Goal: Information Seeking & Learning: Find specific fact

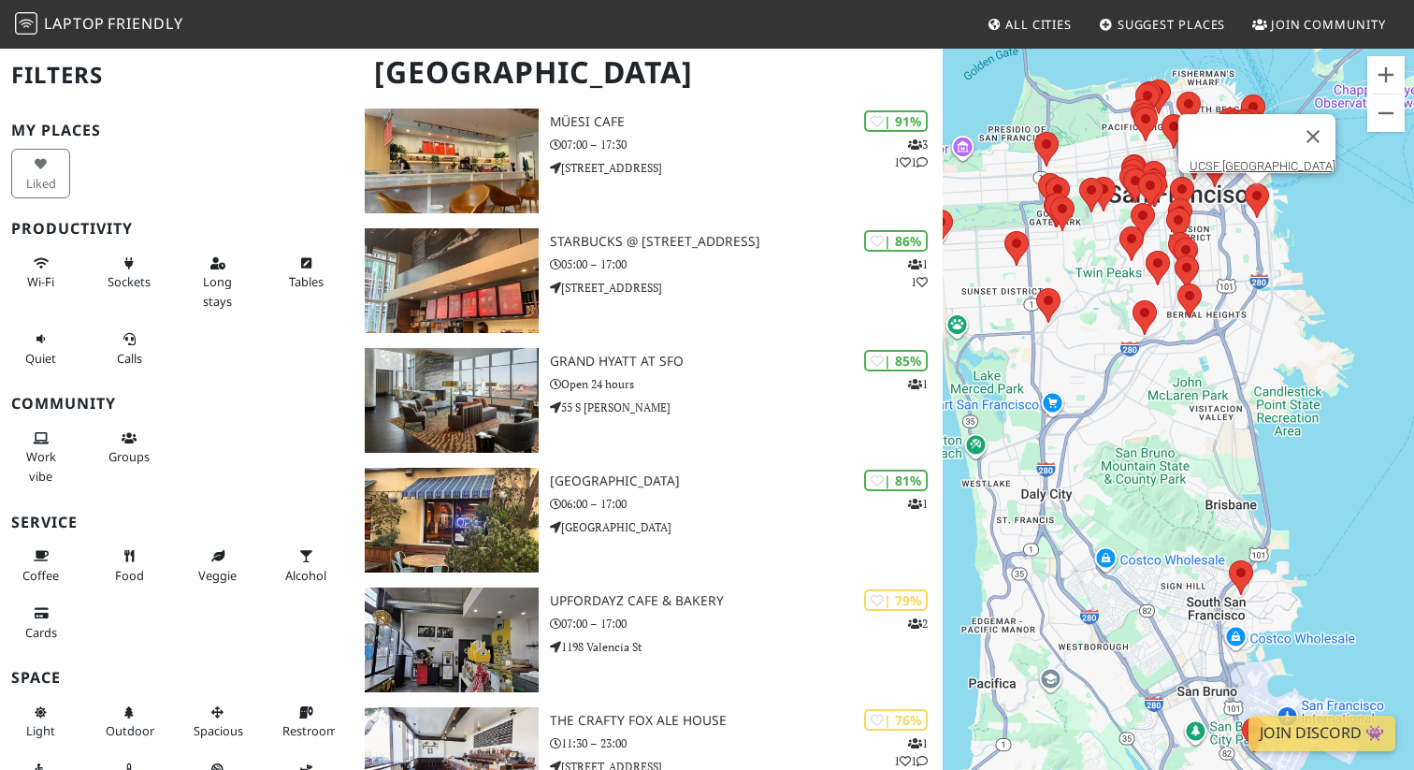
scroll to position [656, 0]
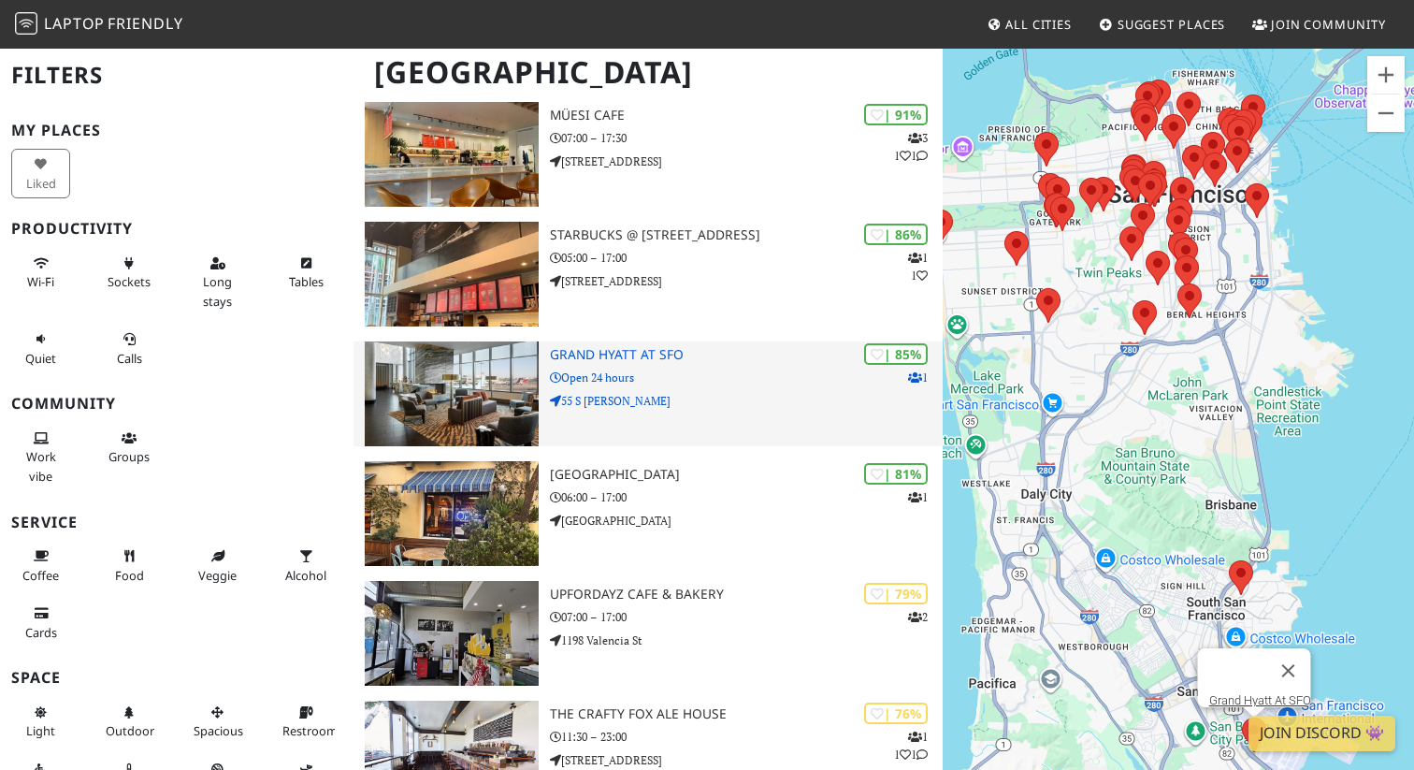
click at [569, 371] on p "Open 24 hours" at bounding box center [746, 377] width 393 height 18
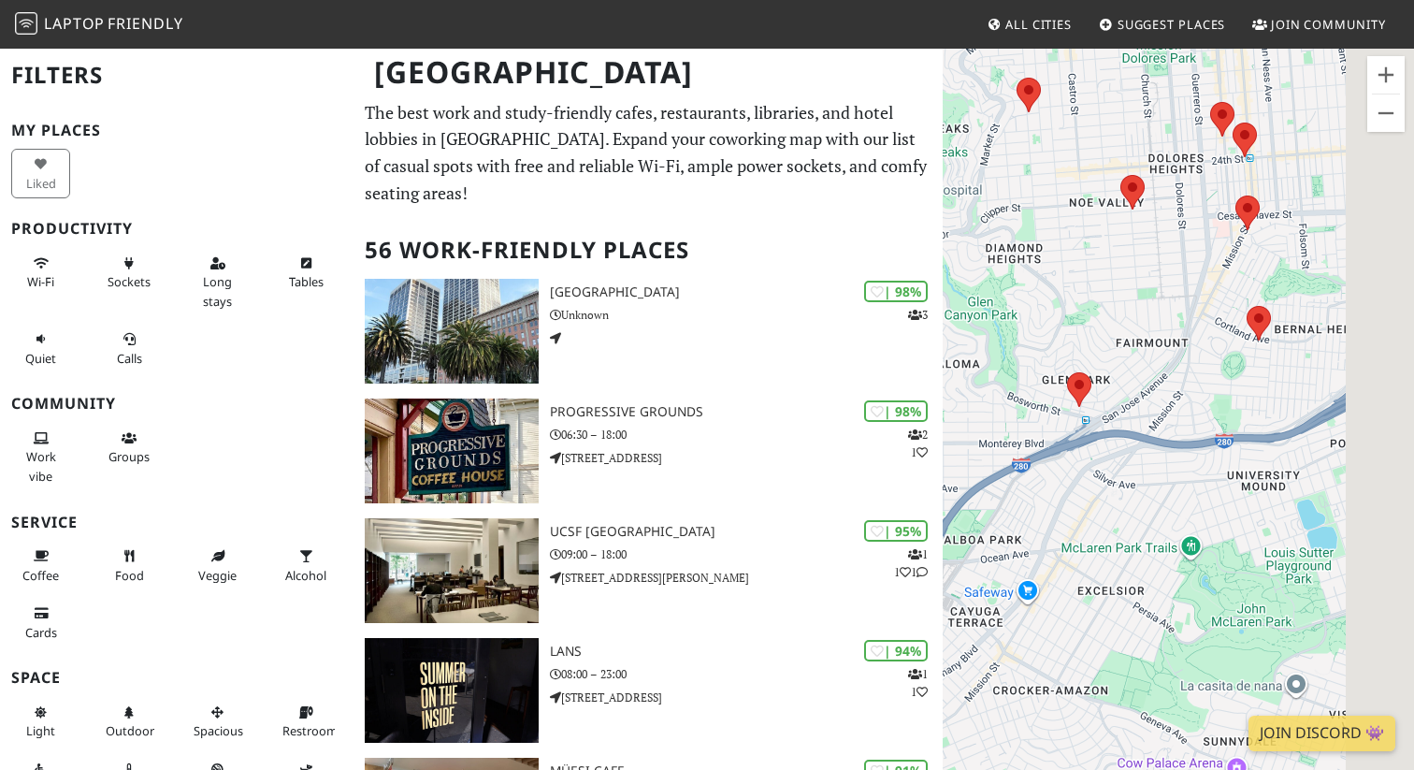
drag, startPoint x: 1312, startPoint y: 319, endPoint x: 1146, endPoint y: 355, distance: 169.5
click at [1145, 355] on div at bounding box center [1178, 432] width 471 height 770
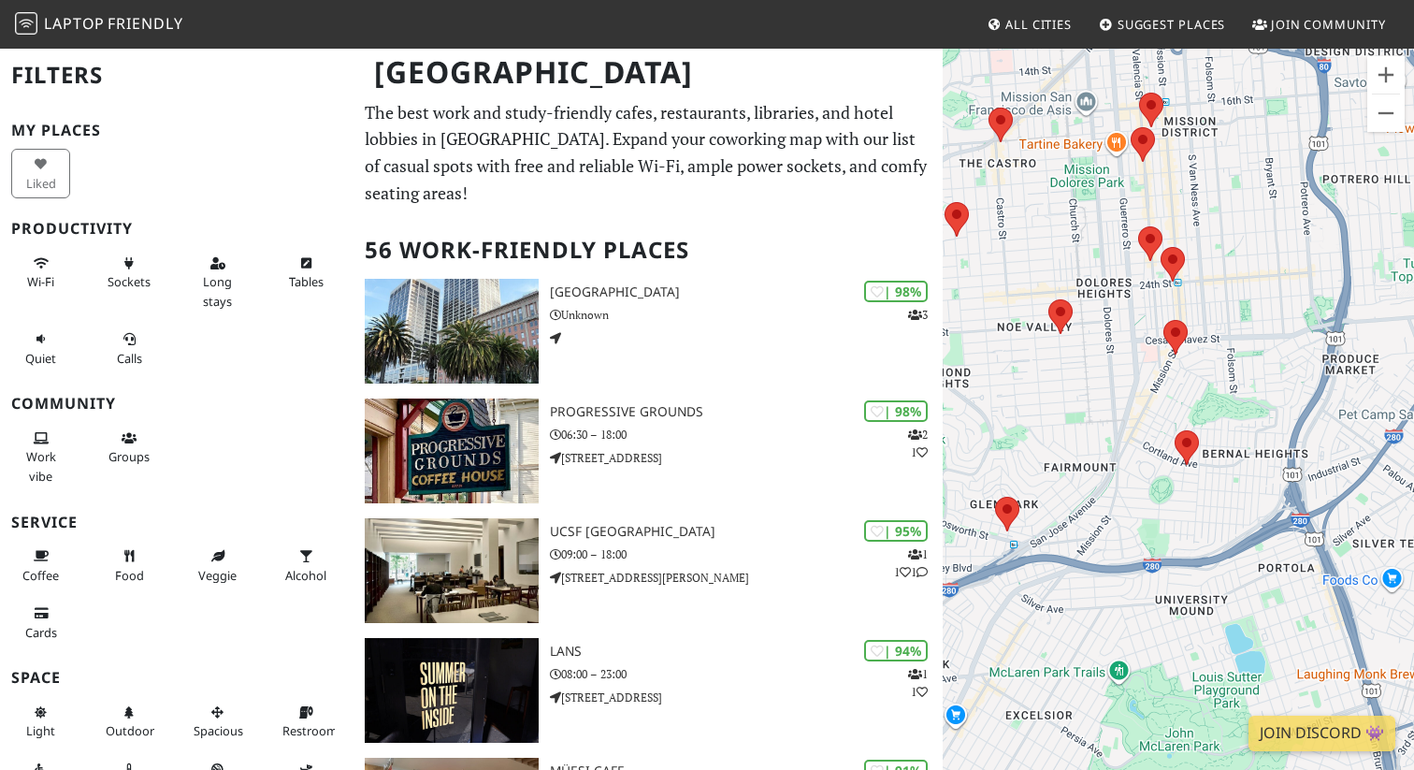
drag, startPoint x: 1137, startPoint y: 230, endPoint x: 1104, endPoint y: 328, distance: 103.5
click at [1104, 328] on div at bounding box center [1178, 432] width 471 height 770
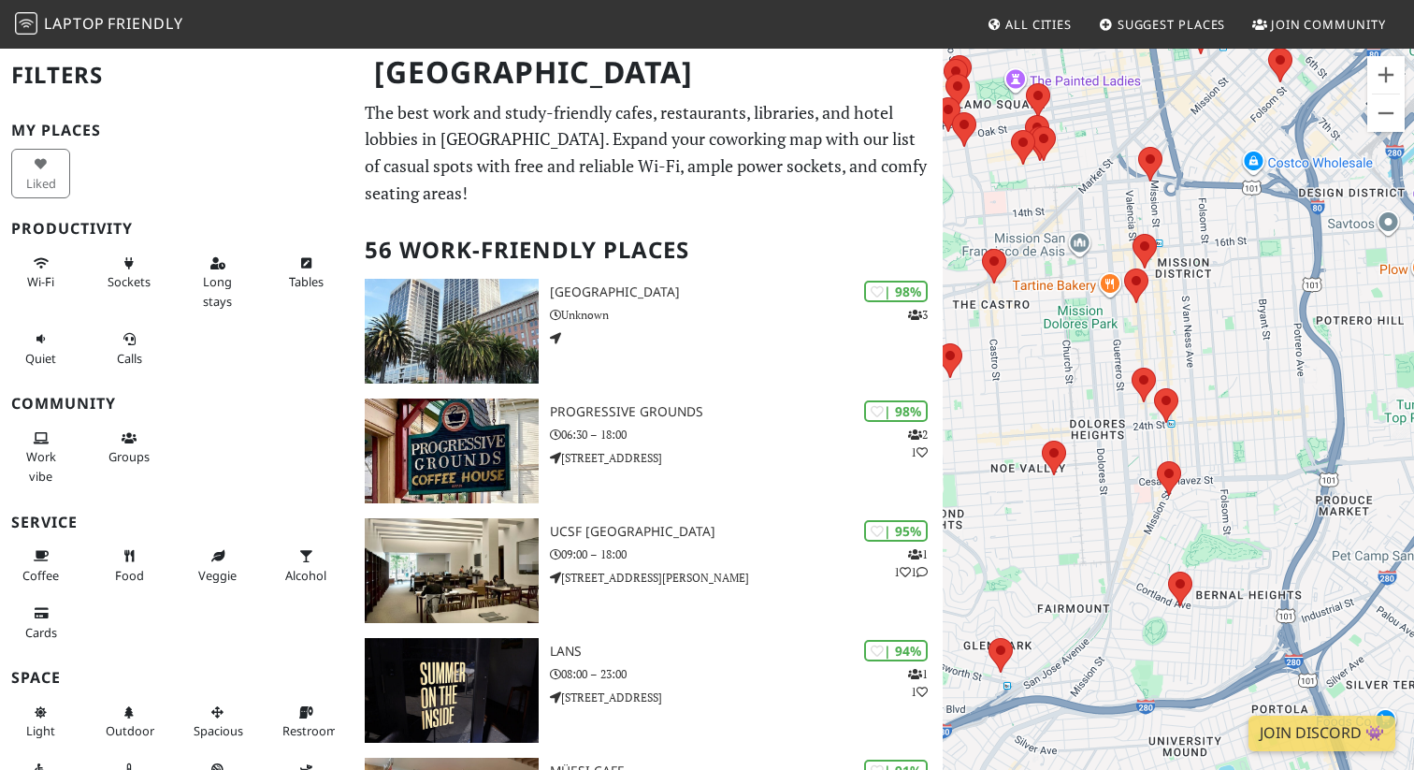
drag, startPoint x: 1185, startPoint y: 249, endPoint x: 1186, endPoint y: 374, distance: 125.3
click at [1186, 374] on div at bounding box center [1178, 432] width 471 height 770
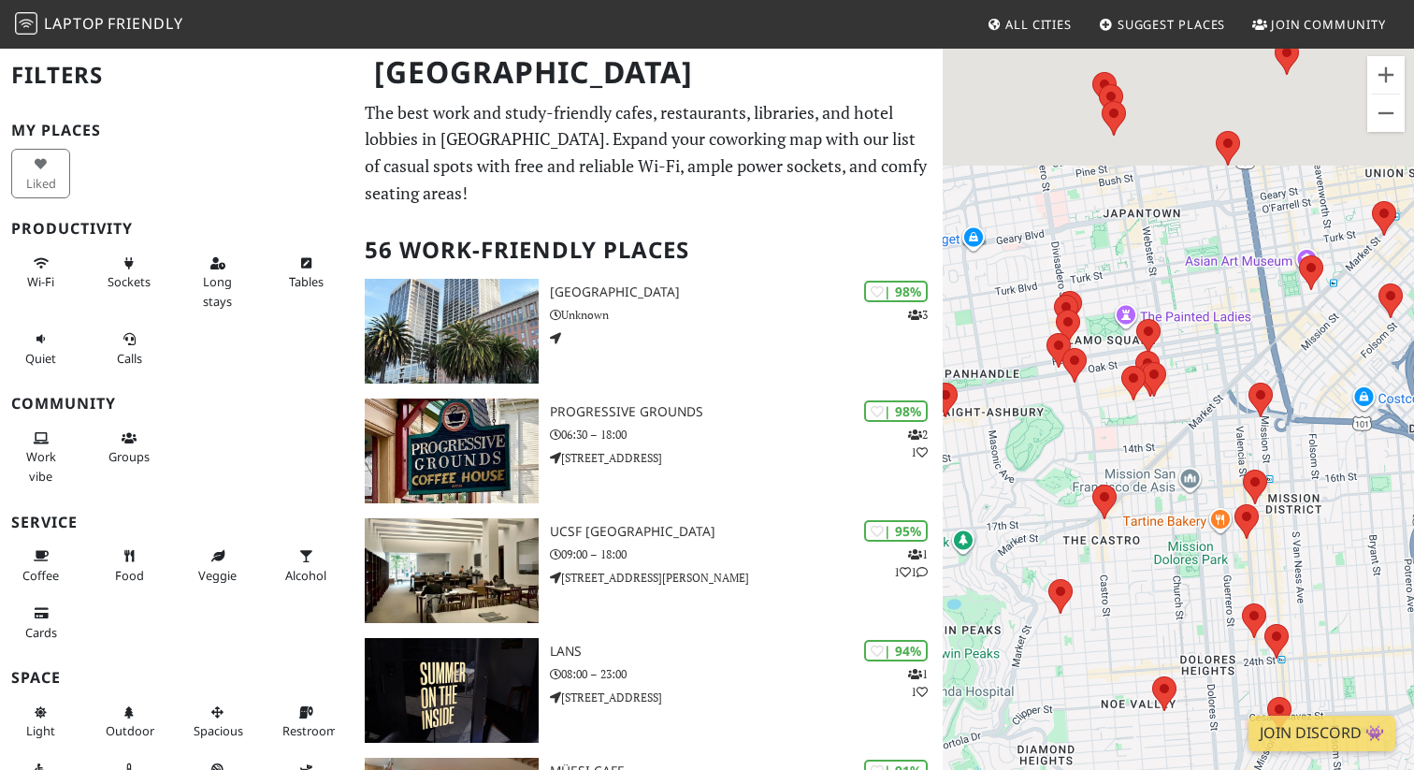
drag, startPoint x: 1146, startPoint y: 310, endPoint x: 1146, endPoint y: 562, distance: 251.5
click at [1147, 563] on div at bounding box center [1178, 432] width 471 height 770
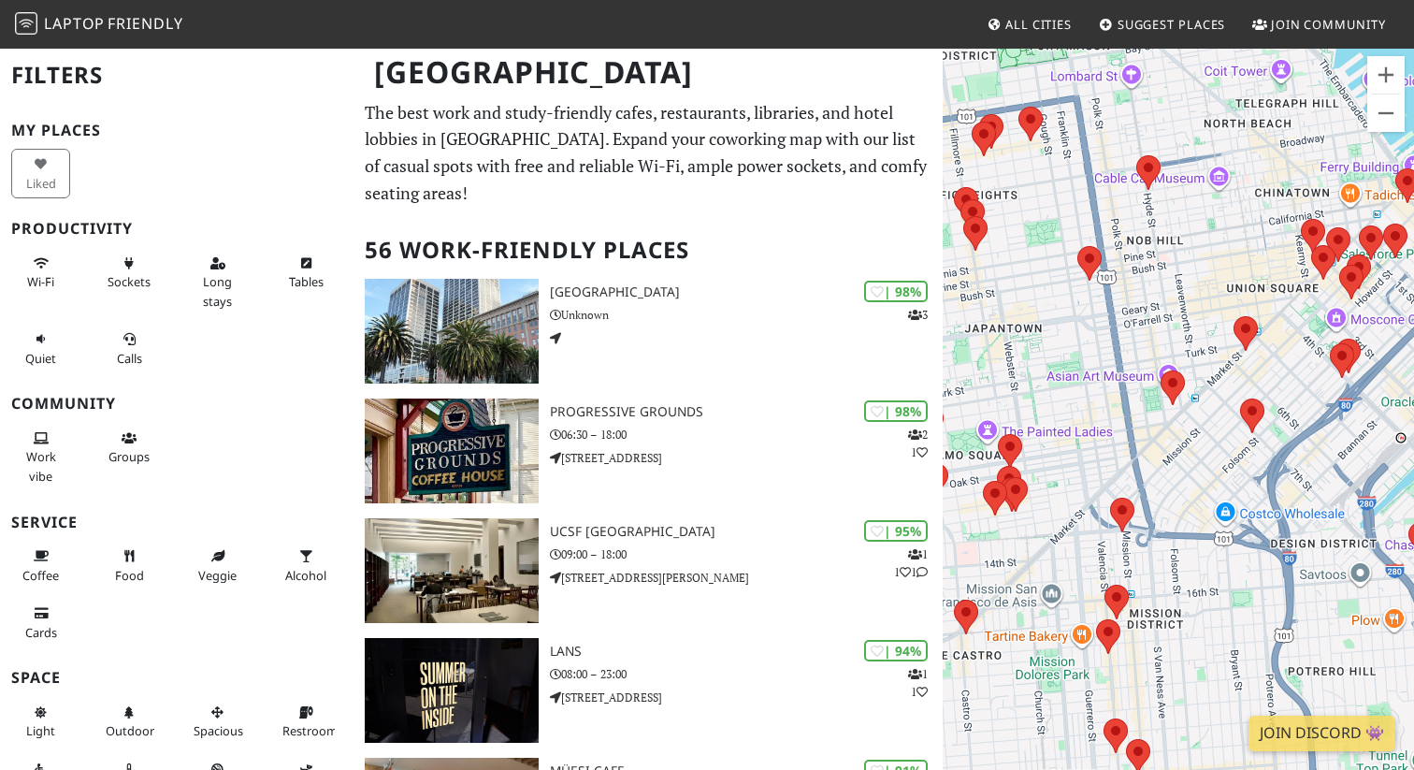
drag, startPoint x: 1244, startPoint y: 301, endPoint x: 1094, endPoint y: 395, distance: 176.4
click at [1093, 395] on div at bounding box center [1178, 432] width 471 height 770
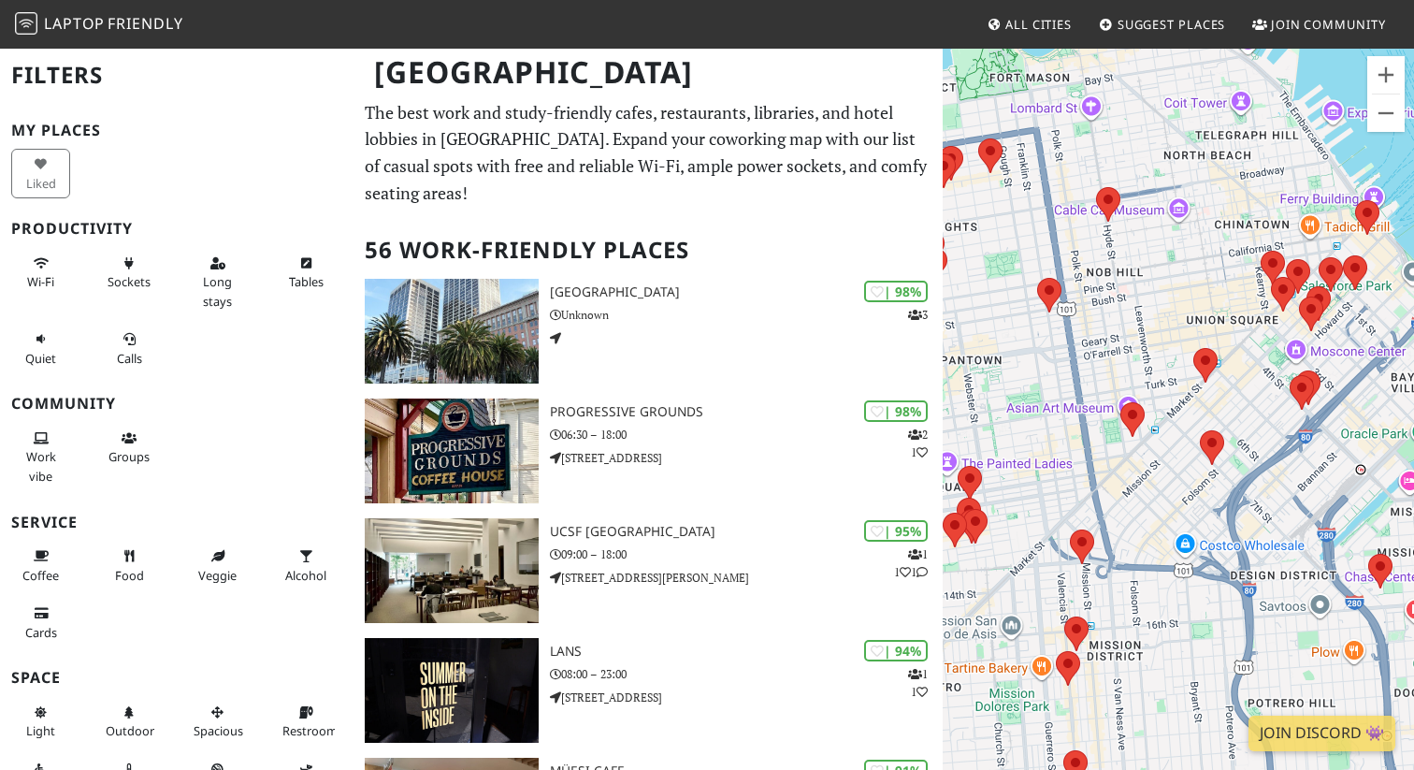
drag, startPoint x: 1286, startPoint y: 423, endPoint x: 1112, endPoint y: 539, distance: 209.0
click at [1112, 539] on div at bounding box center [1178, 432] width 471 height 770
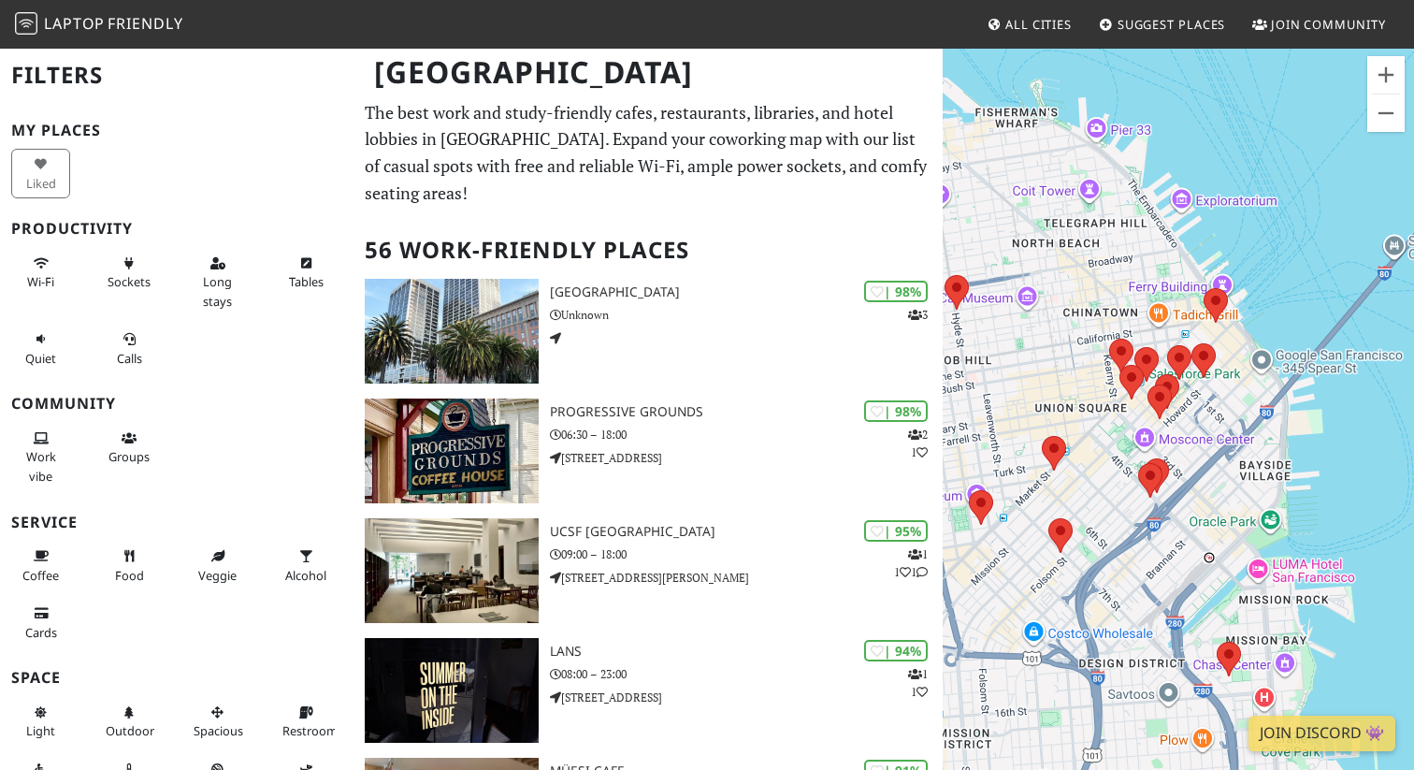
drag, startPoint x: 1133, startPoint y: 297, endPoint x: 1263, endPoint y: 399, distance: 165.2
click at [1263, 401] on div at bounding box center [1178, 432] width 471 height 770
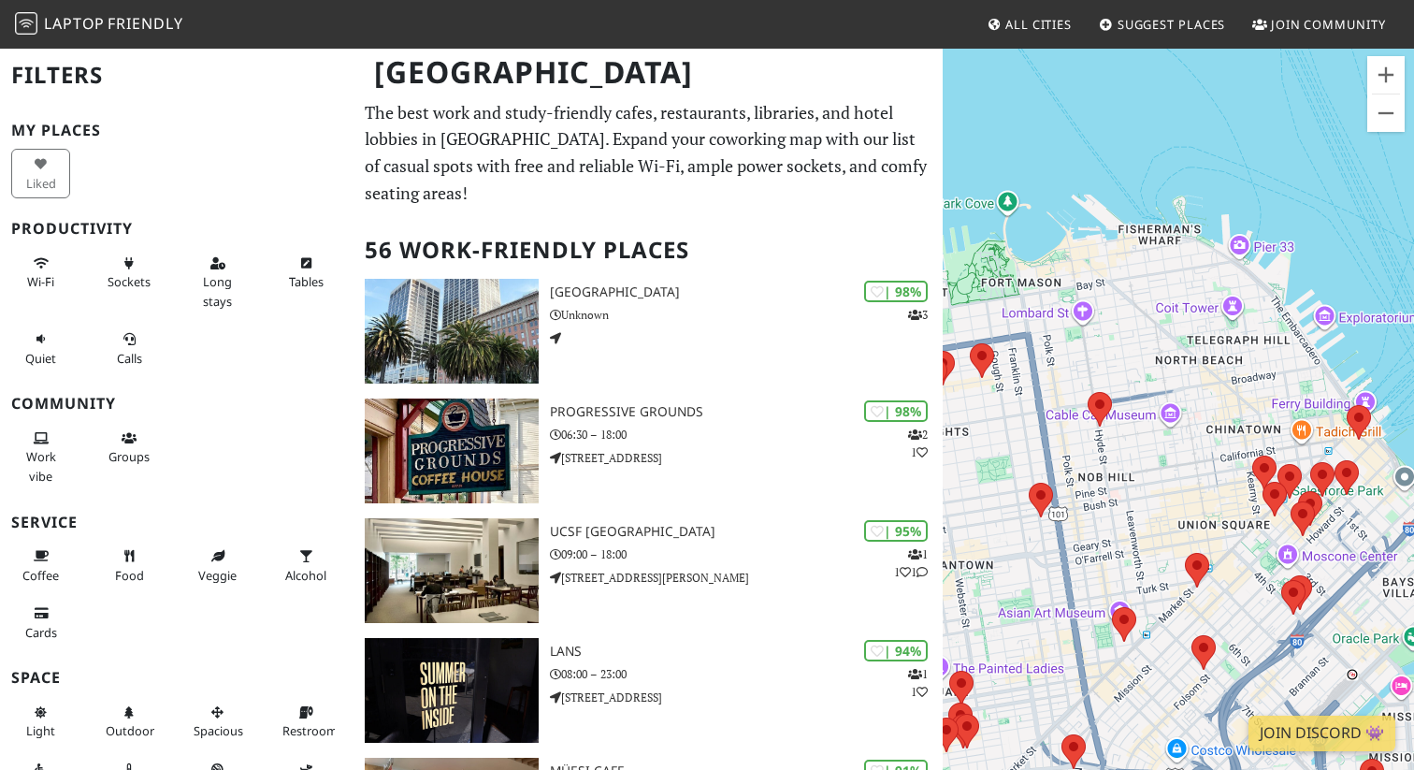
drag, startPoint x: 1015, startPoint y: 395, endPoint x: 1135, endPoint y: 395, distance: 120.6
click at [1135, 395] on div at bounding box center [1178, 432] width 471 height 770
